Goal: Transaction & Acquisition: Obtain resource

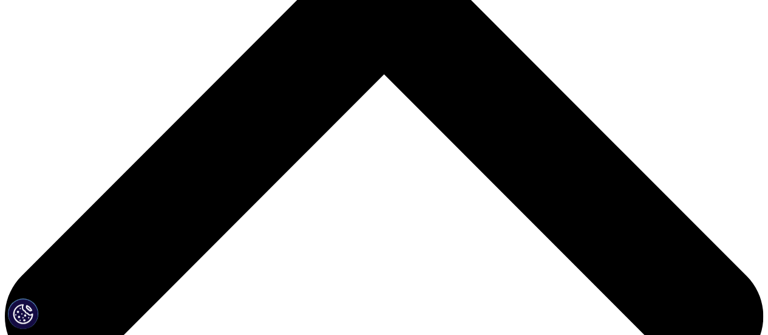
scroll to position [425, 0]
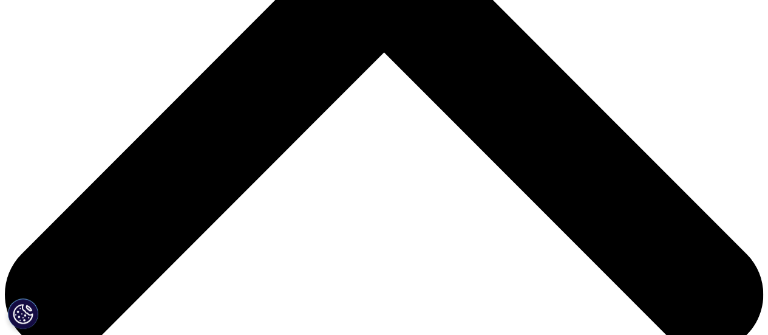
drag, startPoint x: 119, startPoint y: 303, endPoint x: 110, endPoint y: 312, distance: 12.5
type input "Brian"
type input "Scanlan"
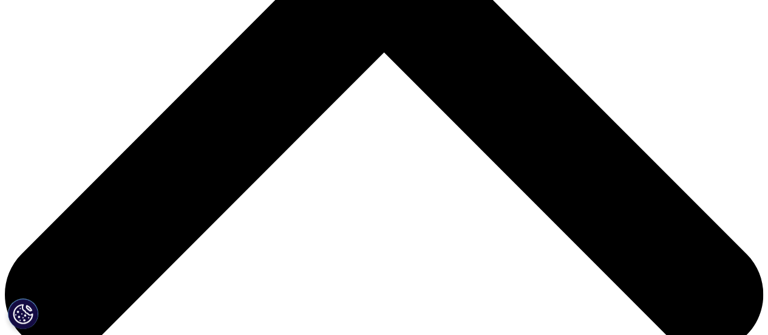
type input "bscanlan226@gmail.com"
type input "Freedom Bioscience Partners"
select select "[GEOGRAPHIC_DATA]"
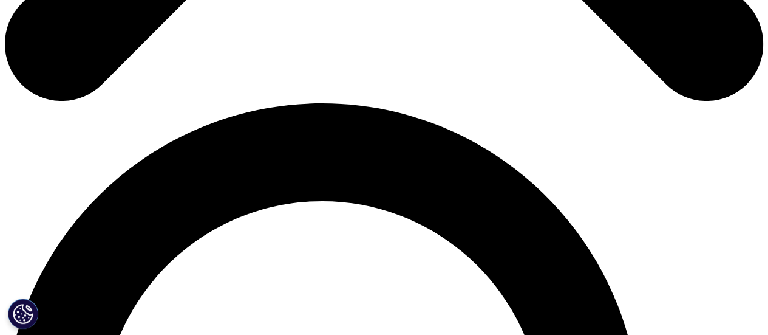
drag, startPoint x: 103, startPoint y: 106, endPoint x: 98, endPoint y: 114, distance: 8.4
drag, startPoint x: 113, startPoint y: 112, endPoint x: 137, endPoint y: 108, distance: 24.1
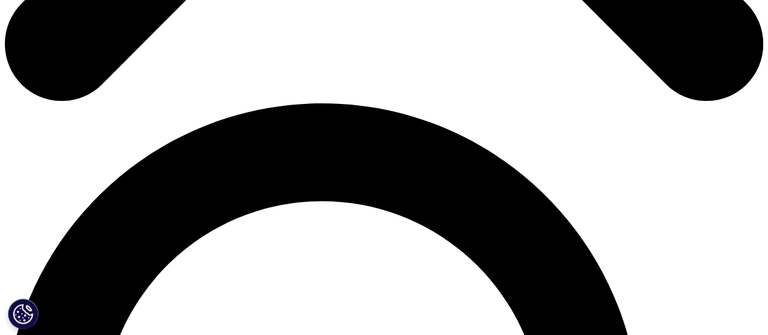
scroll to position [0, 118]
type input "bscanlan@freedombiosciencepartners.com.com"
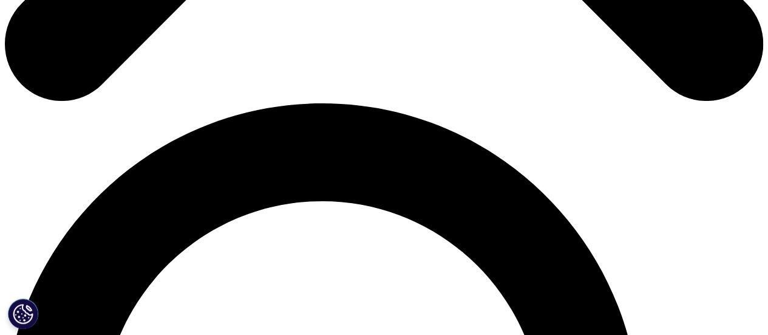
type input "m"
type input "Managing Partner"
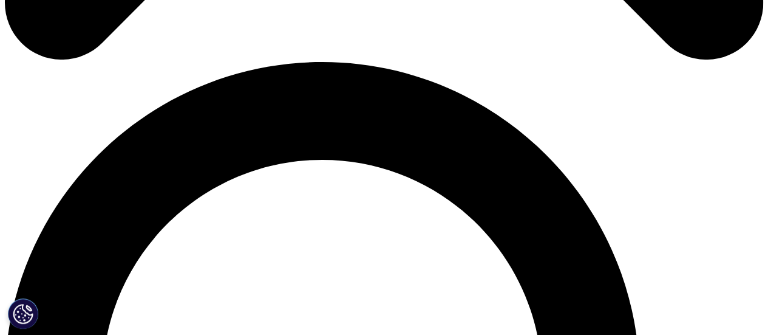
scroll to position [736, 0]
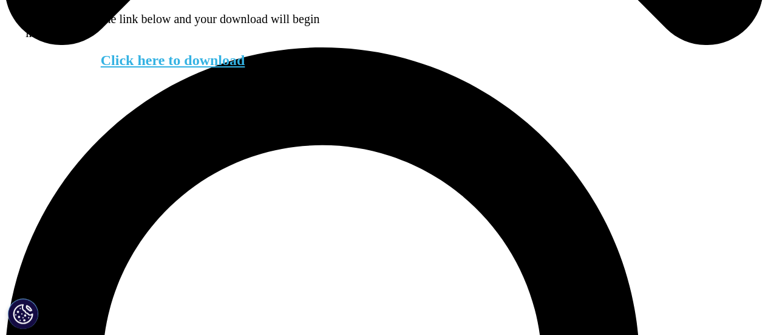
scroll to position [344, 717]
click at [164, 68] on link "Click here to download" at bounding box center [173, 60] width 145 height 16
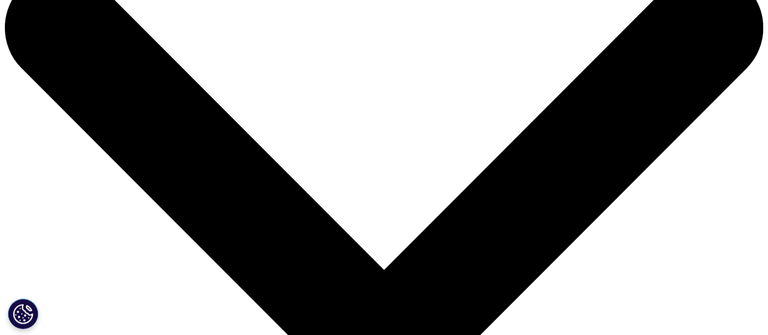
scroll to position [0, 0]
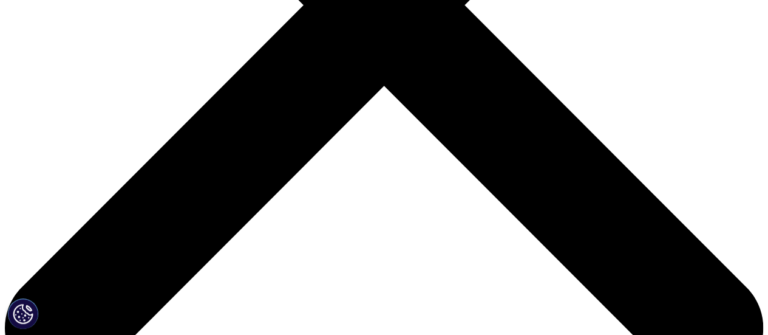
scroll to position [425, 0]
